Goal: Information Seeking & Learning: Learn about a topic

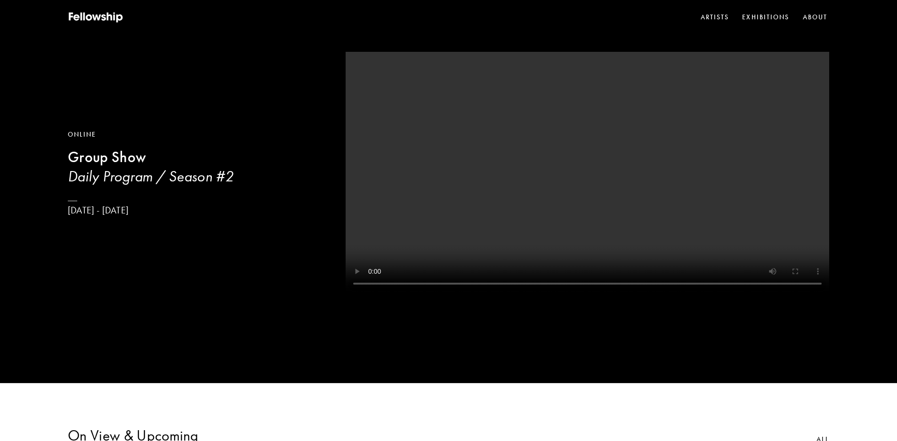
scroll to position [47, 0]
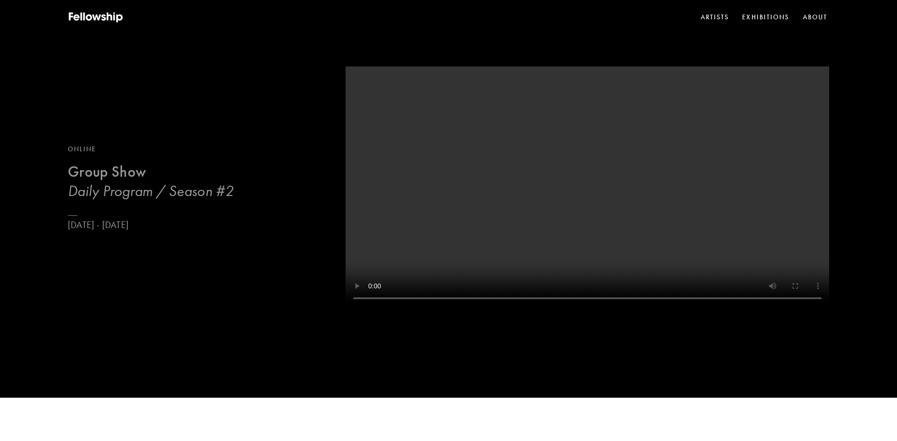
click at [146, 197] on h3 "Daily Program / Season #2" at bounding box center [151, 190] width 166 height 19
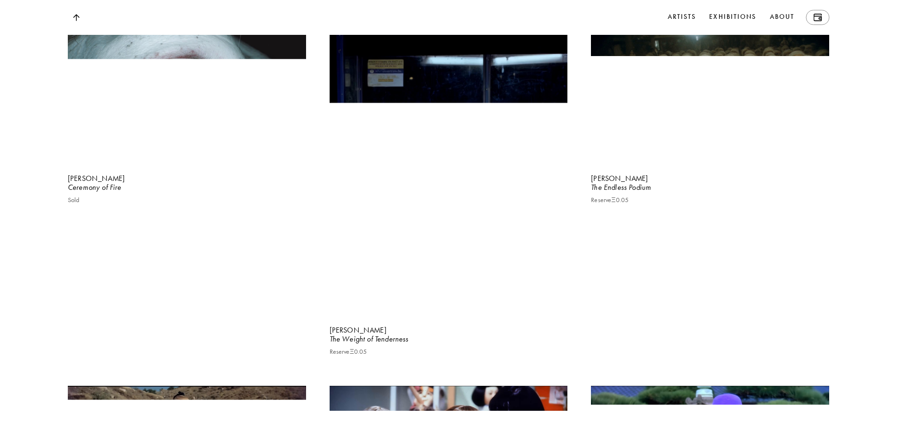
scroll to position [10929, 0]
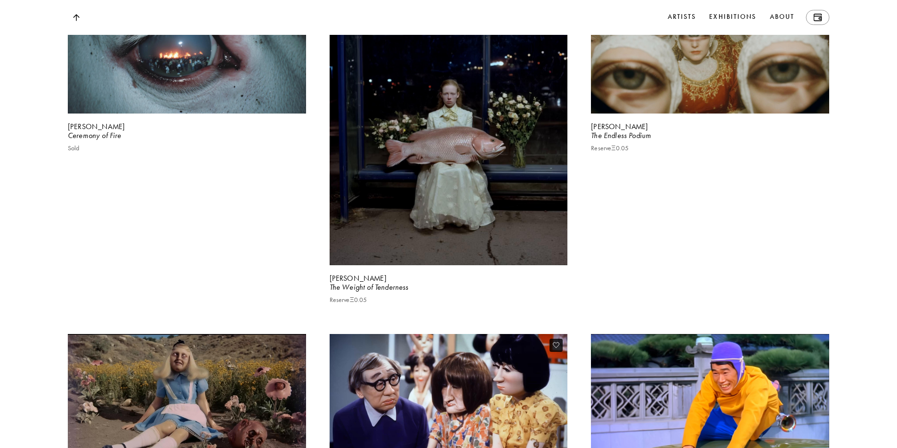
drag, startPoint x: 425, startPoint y: 228, endPoint x: 422, endPoint y: 196, distance: 31.3
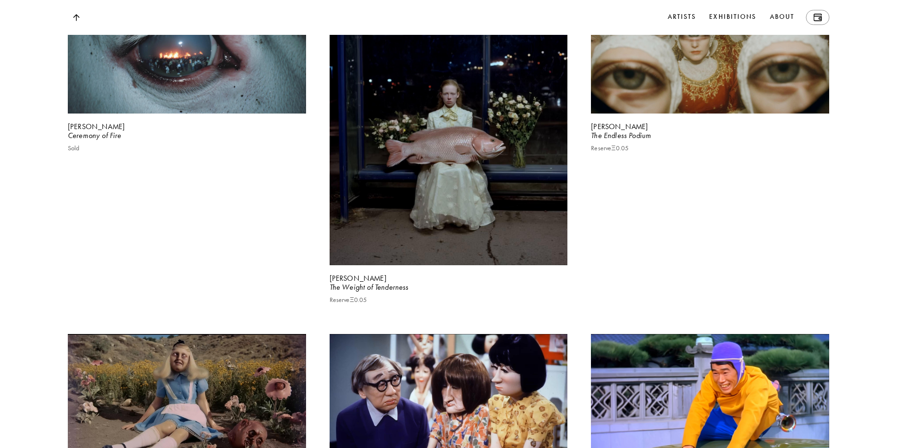
drag, startPoint x: 422, startPoint y: 196, endPoint x: 863, endPoint y: 196, distance: 441.4
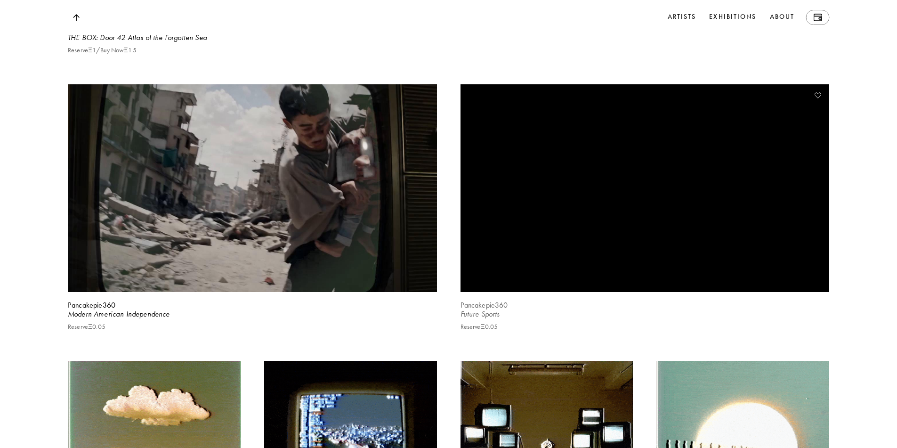
scroll to position [13190, 0]
